Goal: Task Accomplishment & Management: Complete application form

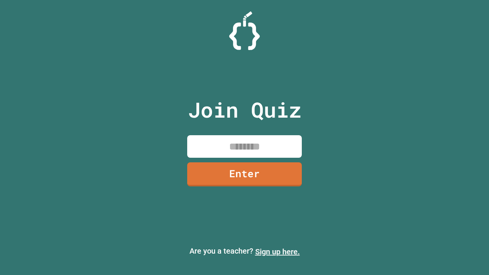
click at [277, 252] on link "Sign up here." at bounding box center [277, 251] width 45 height 9
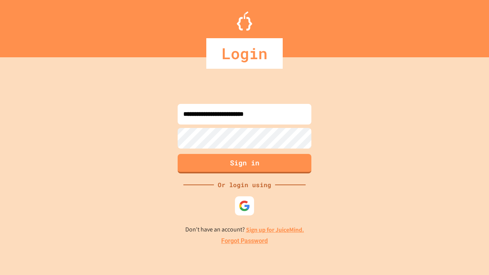
type input "**********"
